Goal: Task Accomplishment & Management: Use online tool/utility

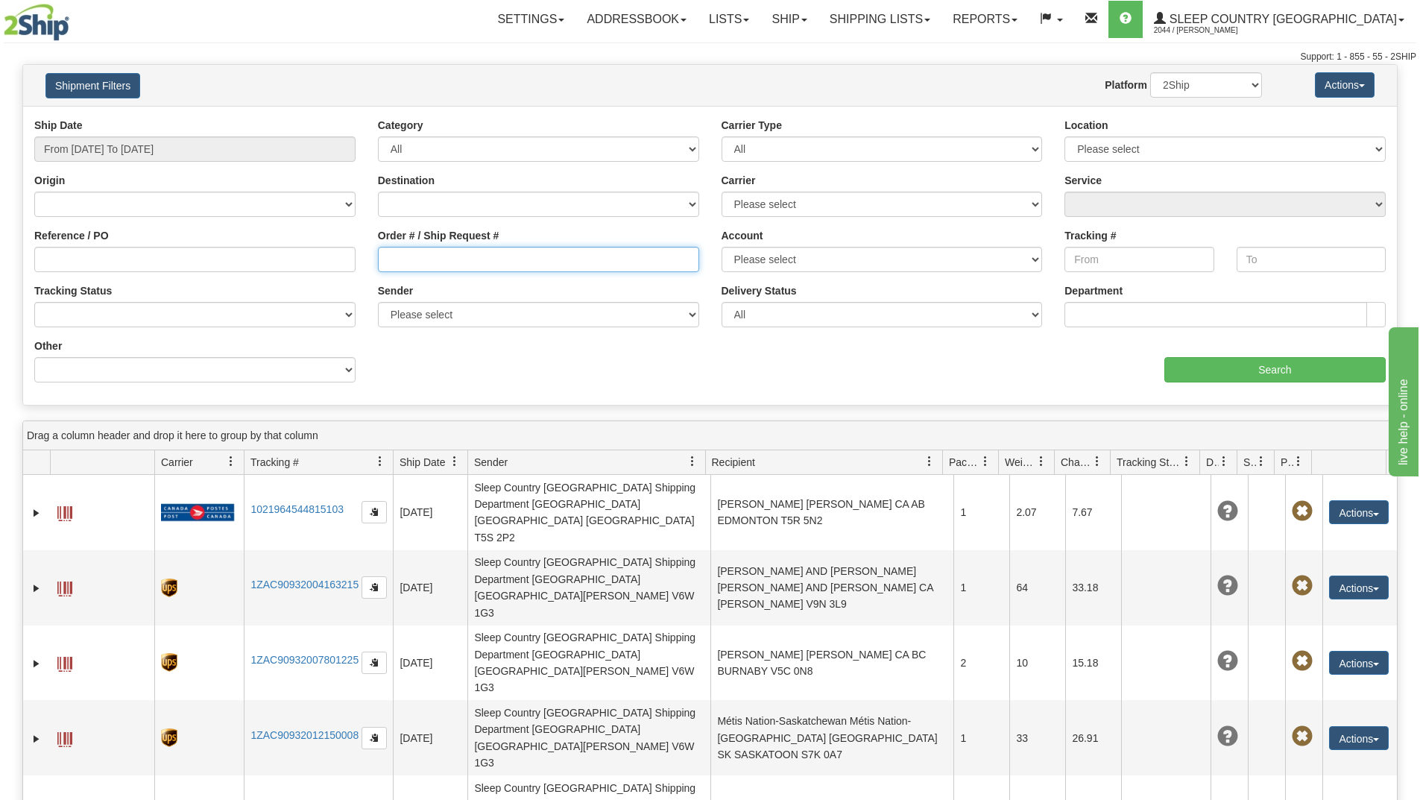
click at [423, 251] on input "Order # / Ship Request #" at bounding box center [538, 259] width 321 height 25
paste input "9000H961657"
type input "9000H961657"
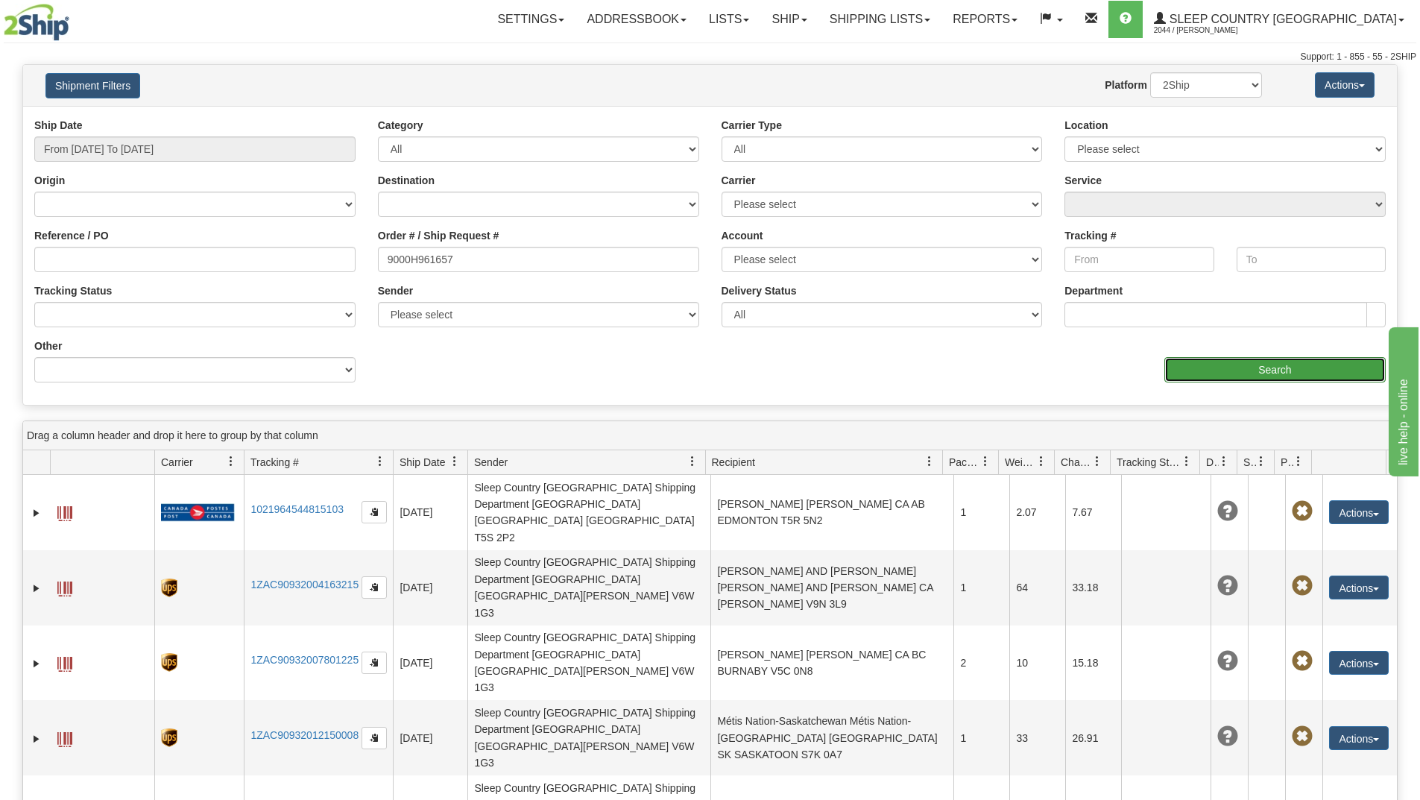
click at [1226, 370] on input "Search" at bounding box center [1275, 369] width 221 height 25
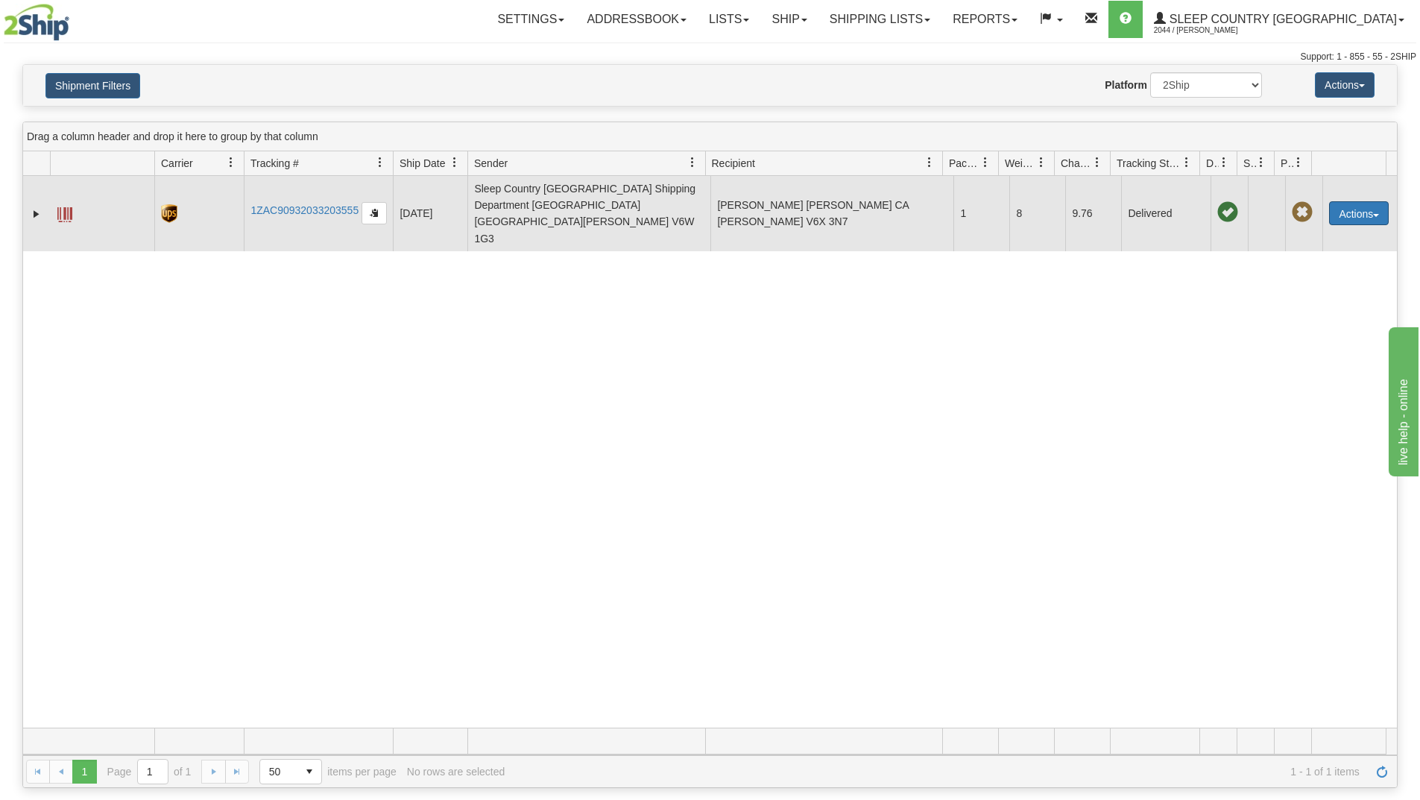
click at [1361, 201] on button "Actions" at bounding box center [1359, 213] width 60 height 24
click at [1302, 251] on link "Return" at bounding box center [1328, 260] width 119 height 19
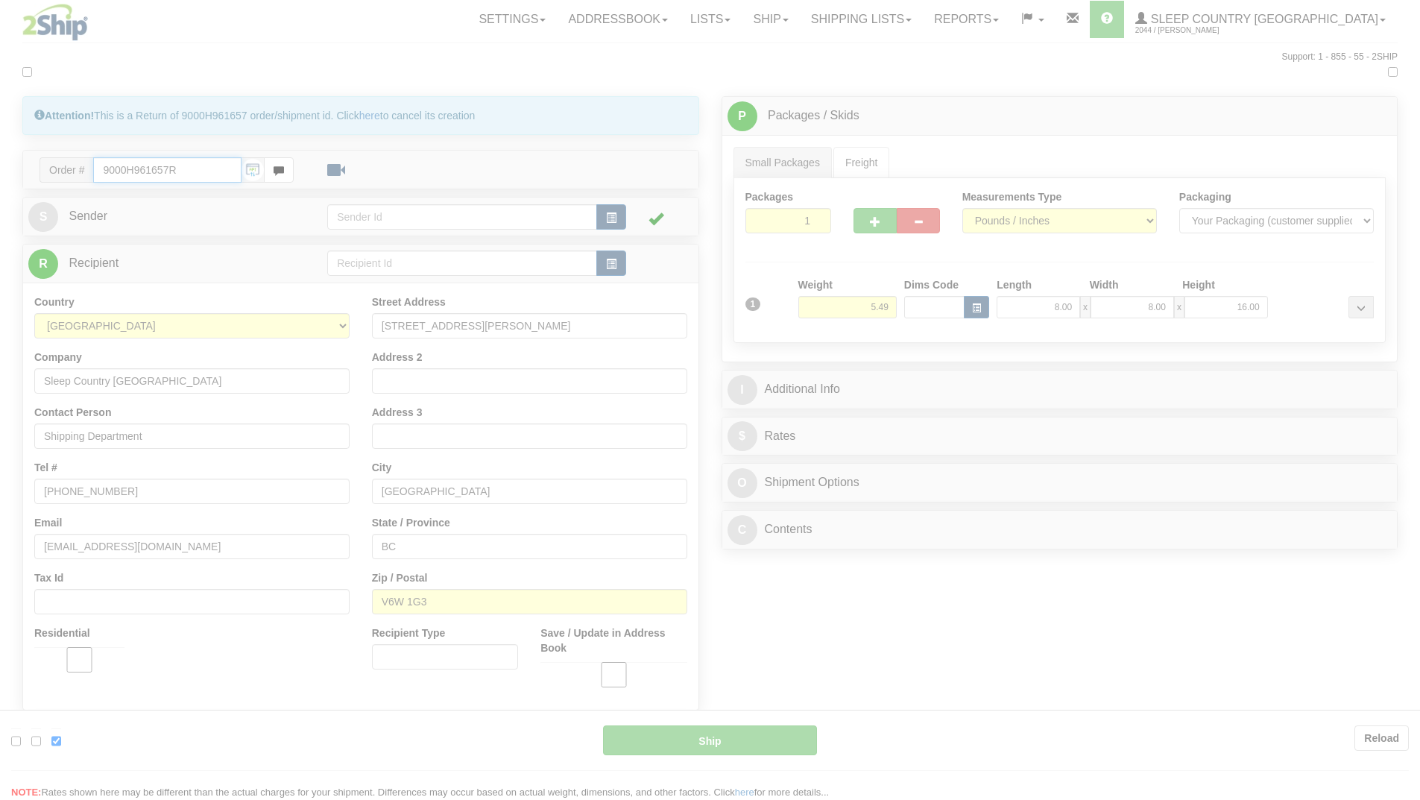
type input "11"
type input "10:16"
type input "16:00"
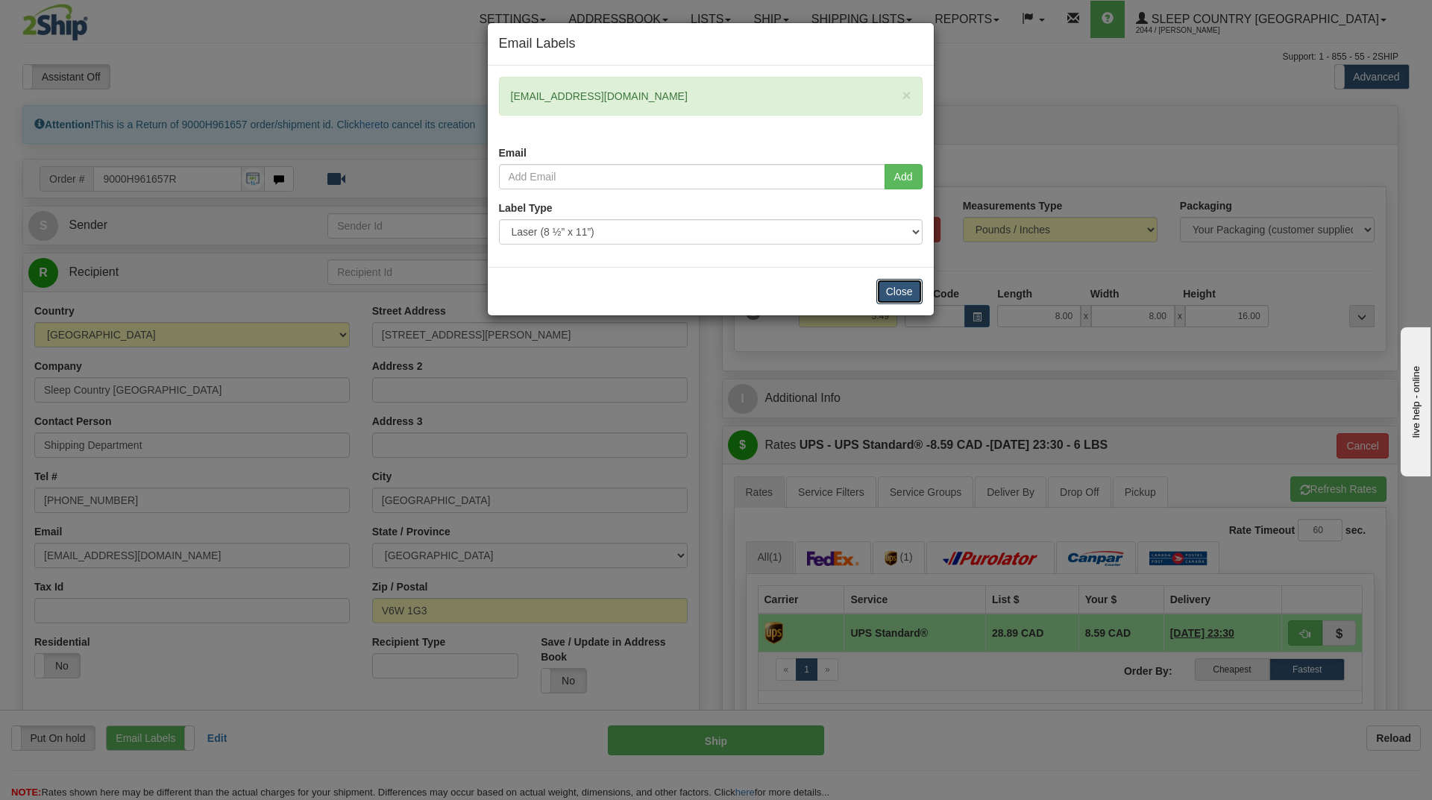
click at [895, 285] on button "Close" at bounding box center [899, 291] width 46 height 25
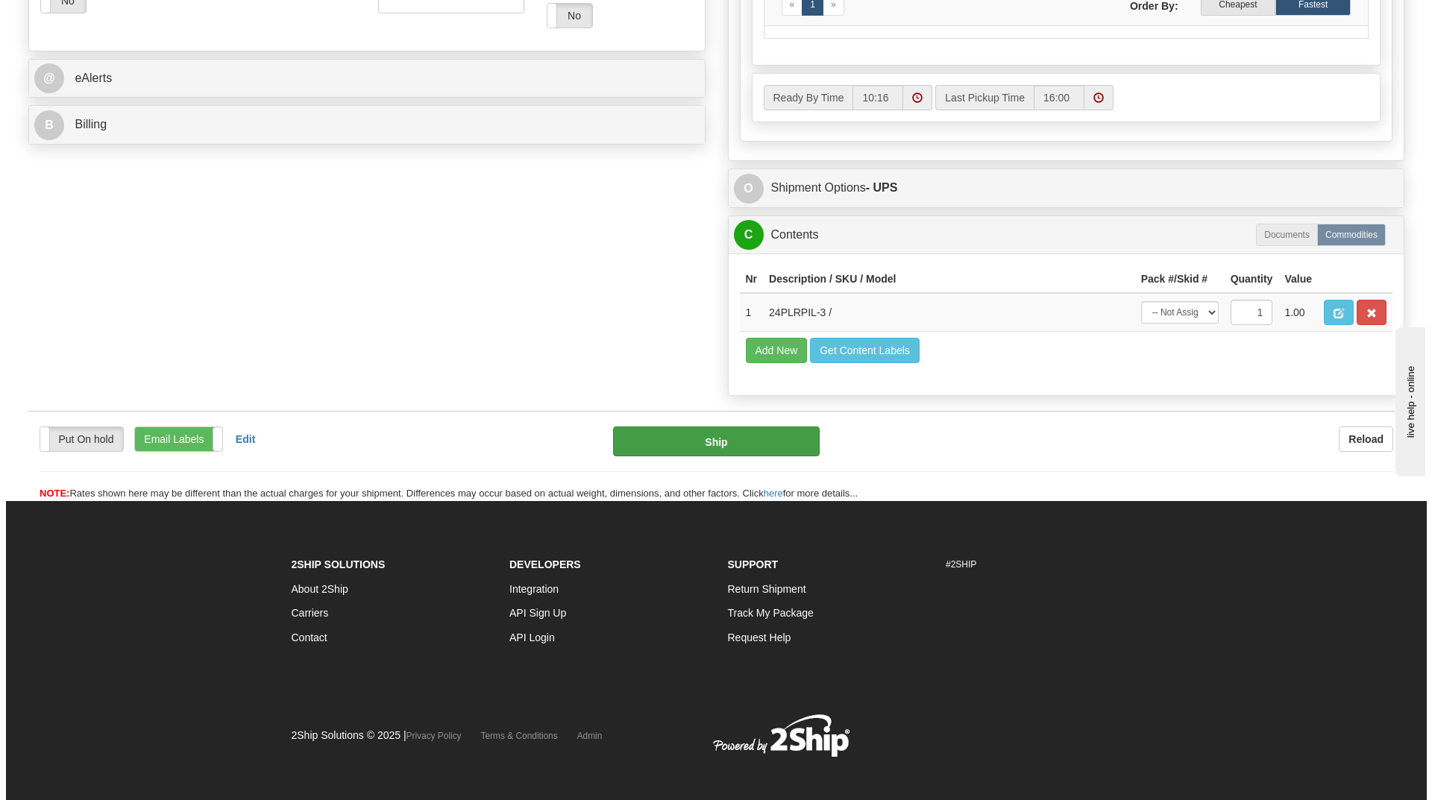
scroll to position [671, 0]
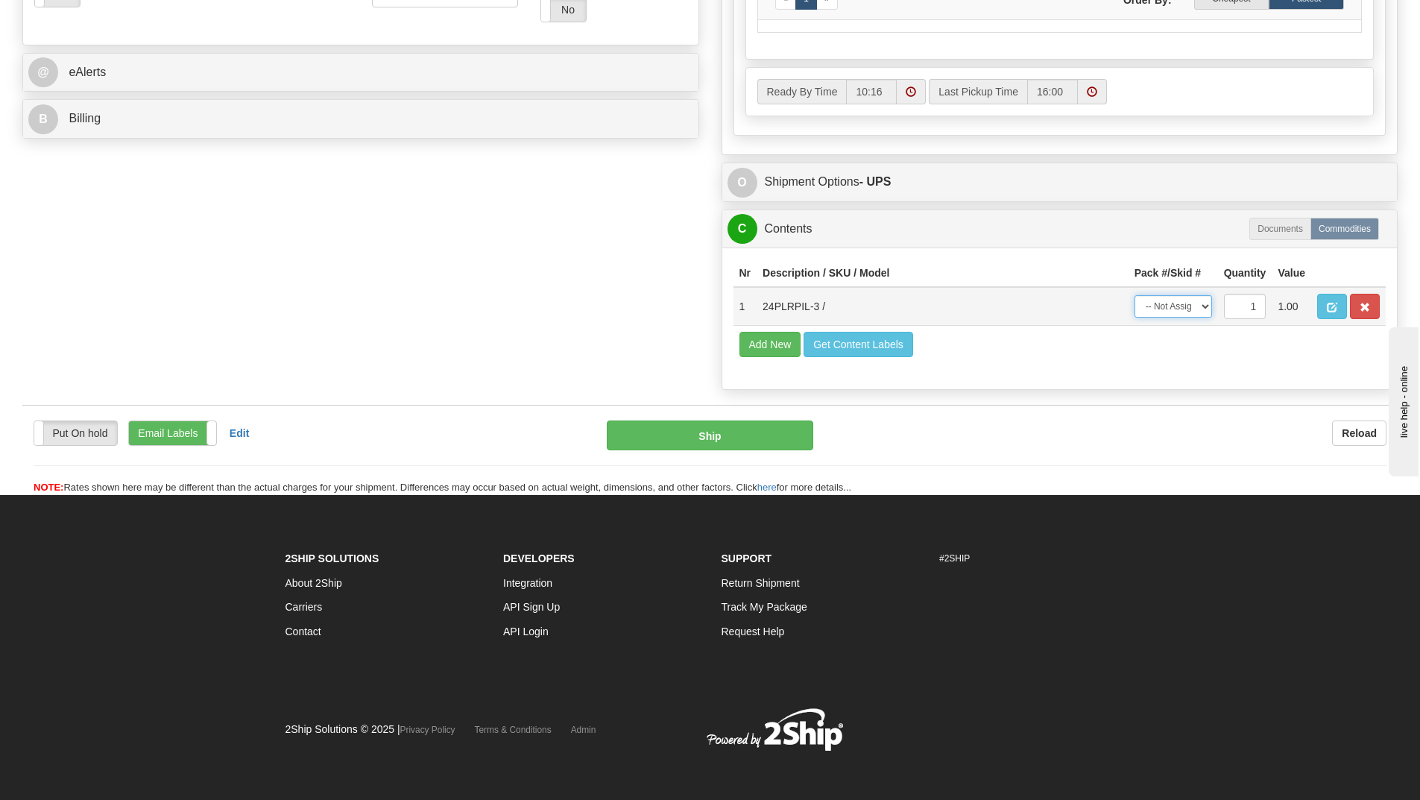
click at [1203, 303] on select "-- Not Assigned -- Package 1" at bounding box center [1174, 306] width 78 height 22
select select "0"
click at [1135, 295] on select "-- Not Assigned -- Package 1" at bounding box center [1174, 306] width 78 height 22
click at [727, 439] on button "Ship" at bounding box center [710, 436] width 207 height 30
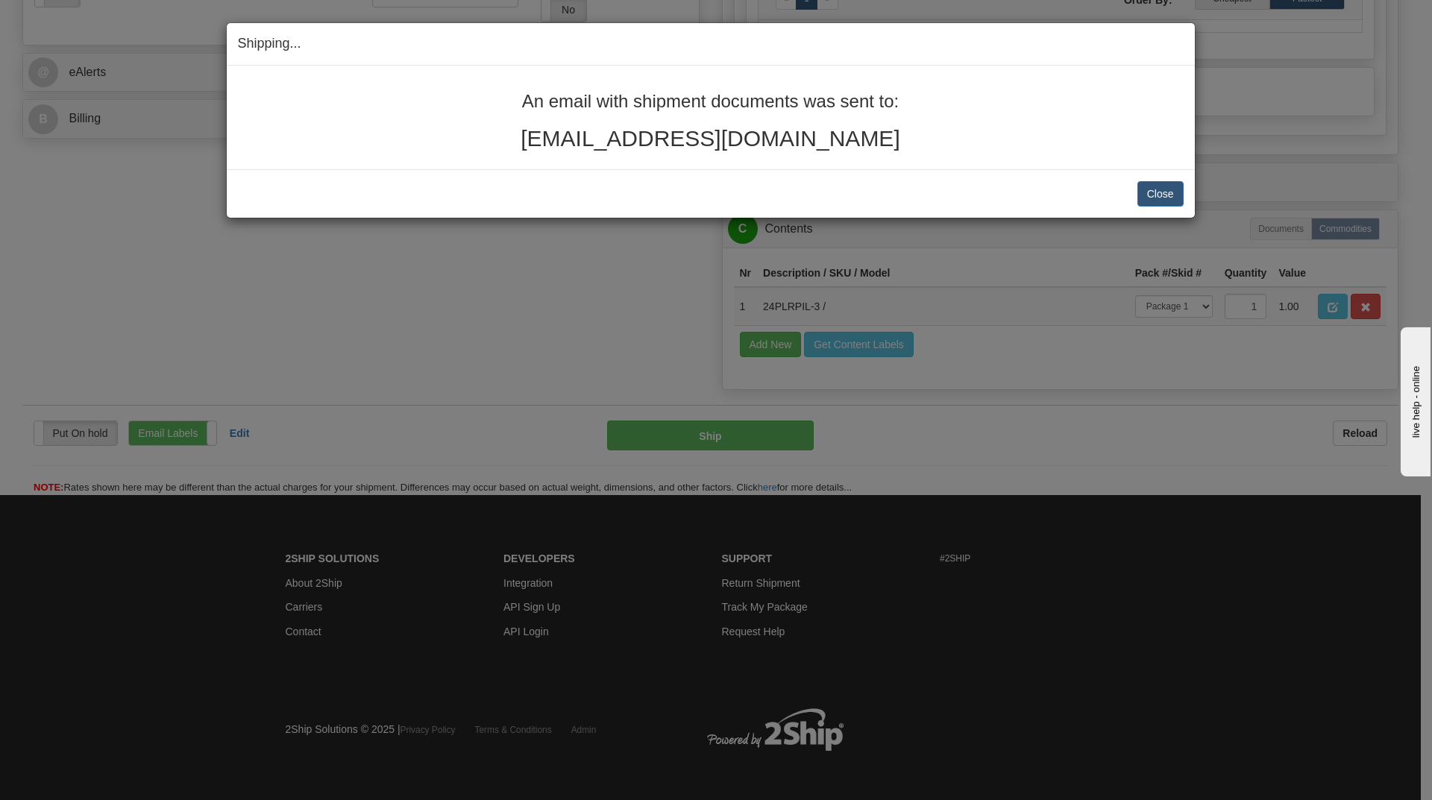
drag, startPoint x: 520, startPoint y: 96, endPoint x: 854, endPoint y: 130, distance: 335.0
click at [854, 130] on div "An email with shipment documents was sent to: [EMAIL_ADDRESS][DOMAIN_NAME]" at bounding box center [710, 121] width 945 height 59
copy div "An email with shipment documents was sent to: [EMAIL_ADDRESS][DOMAIN_NAME]"
click at [1156, 192] on button "Close" at bounding box center [1160, 193] width 46 height 25
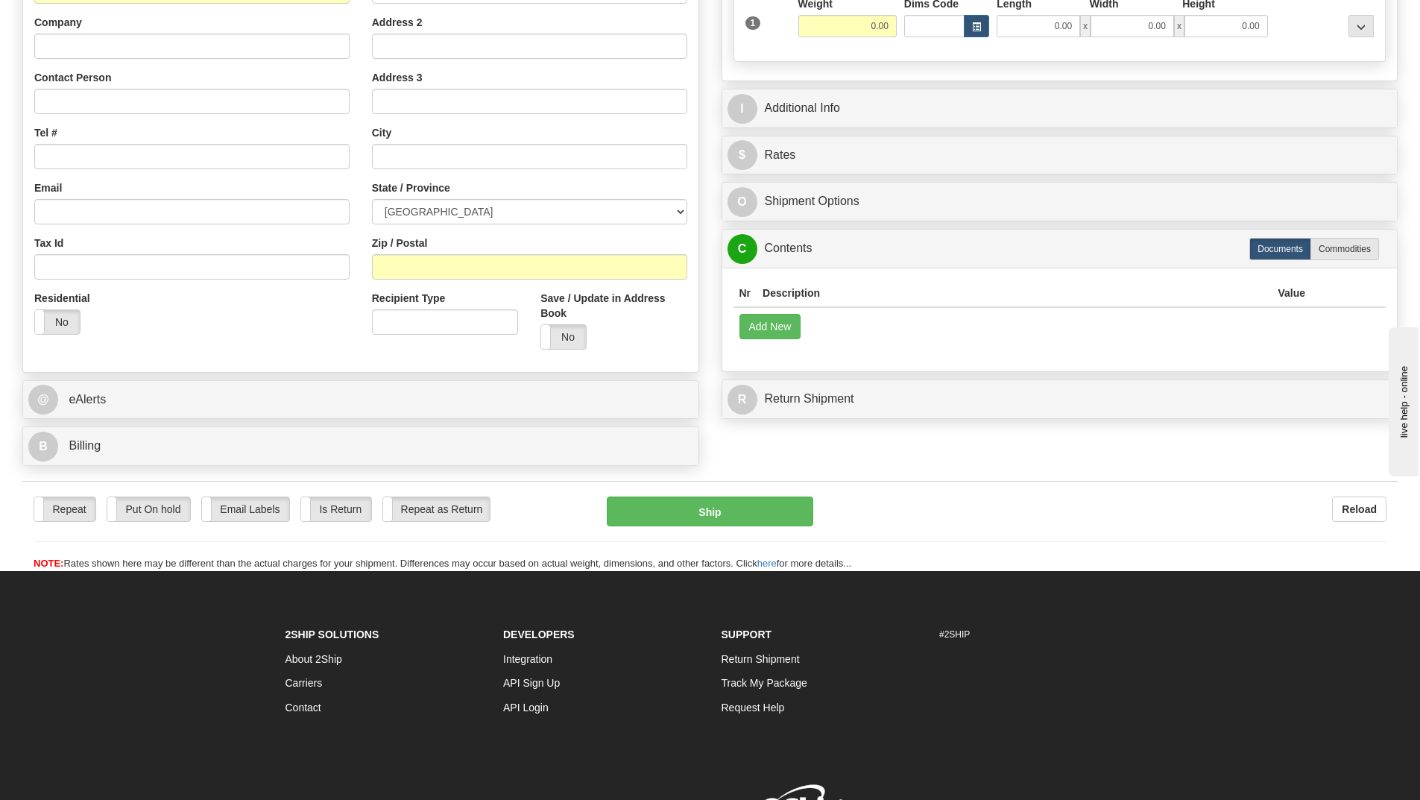
scroll to position [298, 0]
